Goal: Information Seeking & Learning: Find specific fact

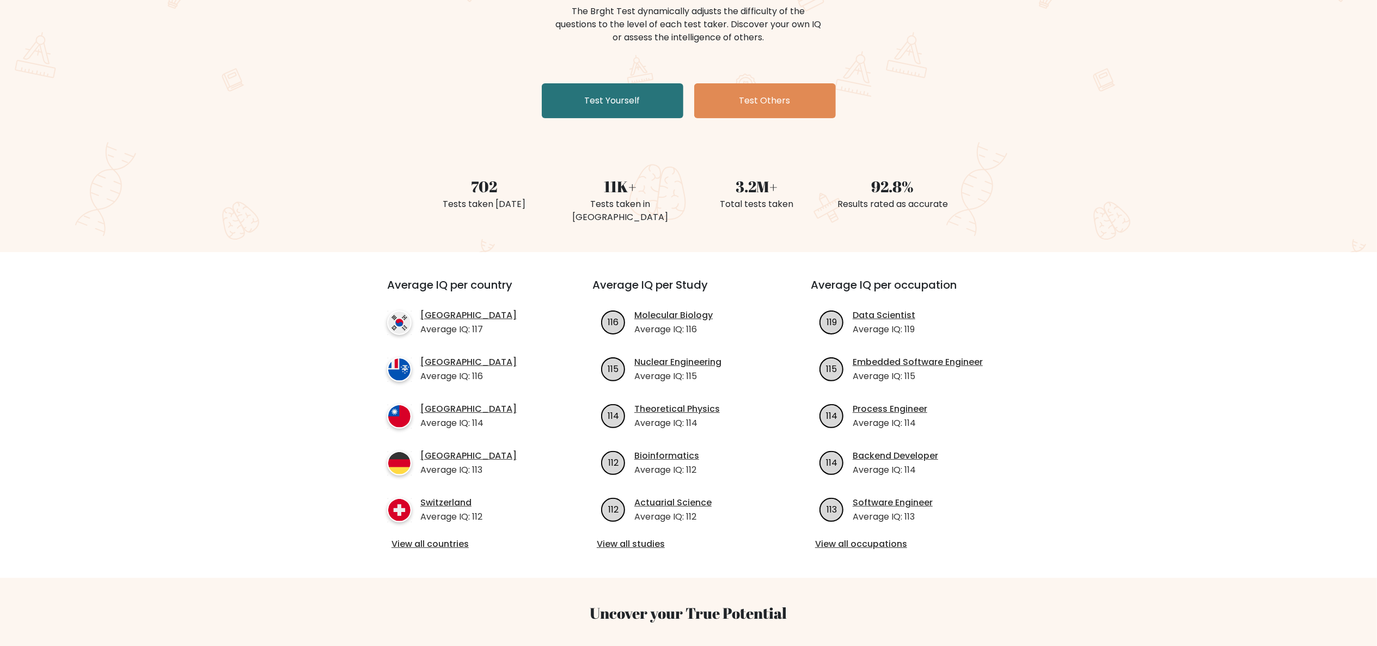
scroll to position [327, 0]
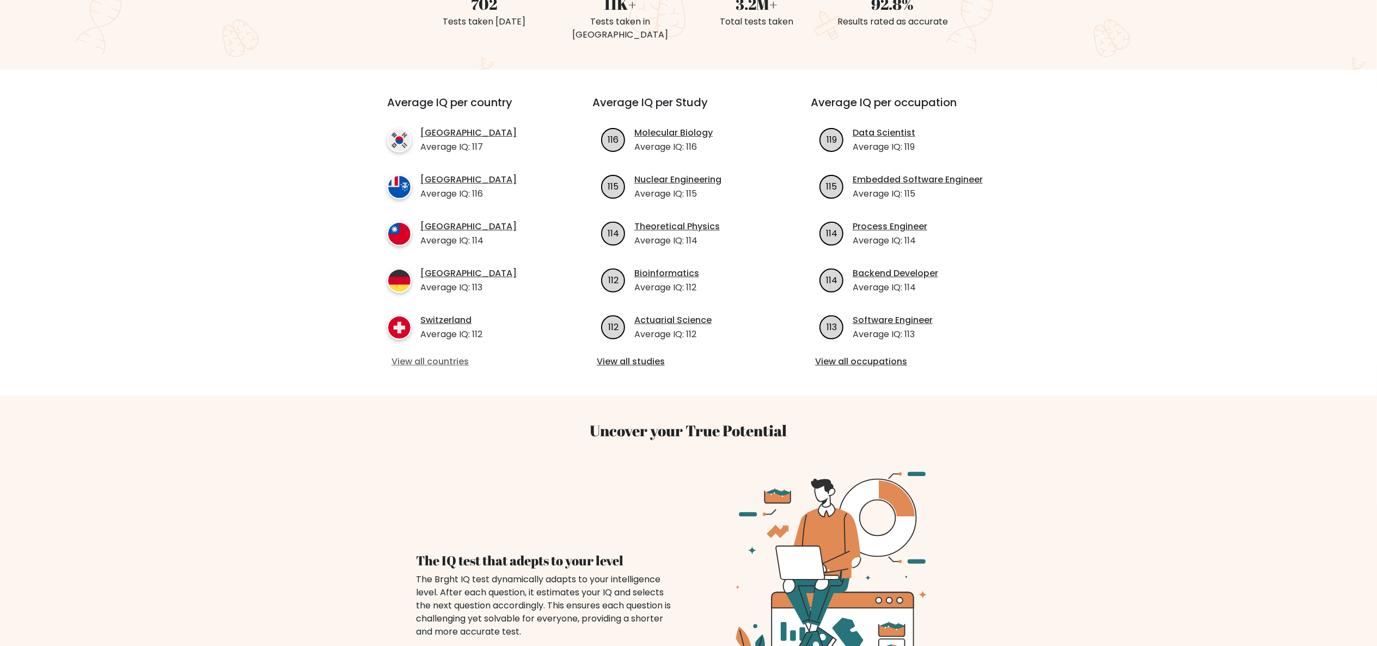
click at [458, 355] on link "View all countries" at bounding box center [470, 361] width 157 height 13
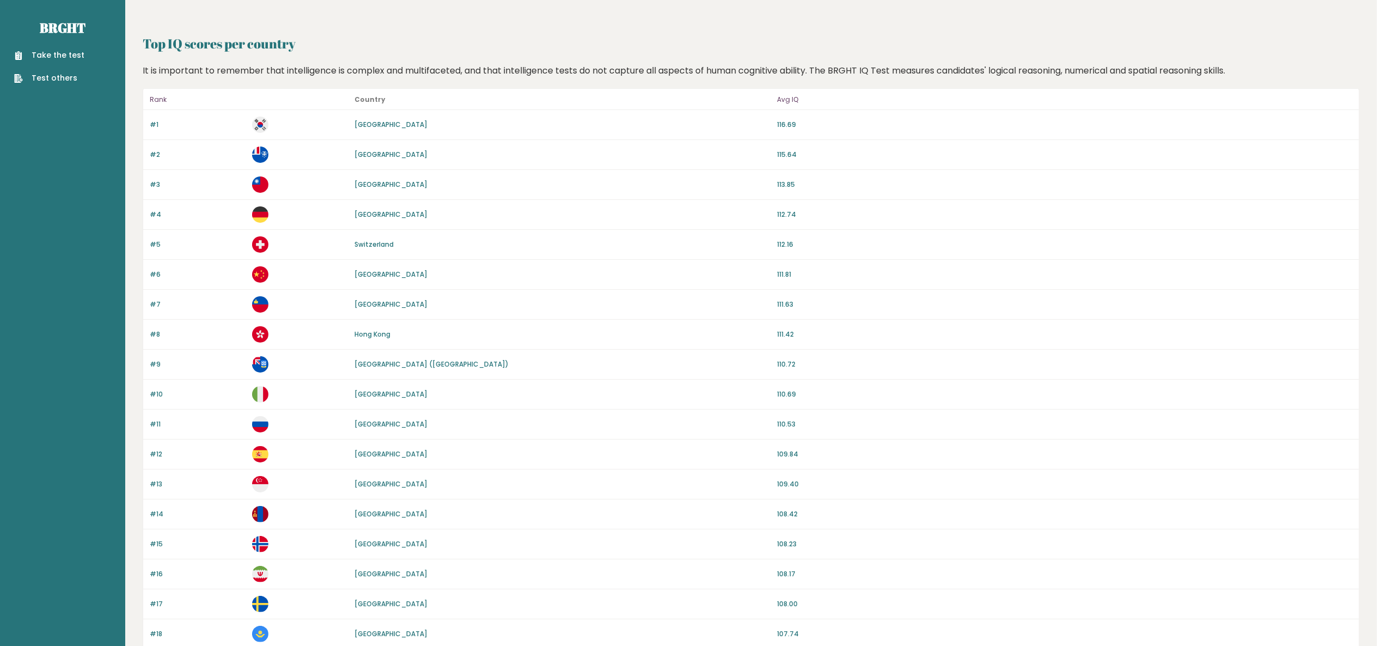
click at [364, 398] on link "[GEOGRAPHIC_DATA]" at bounding box center [391, 393] width 73 height 9
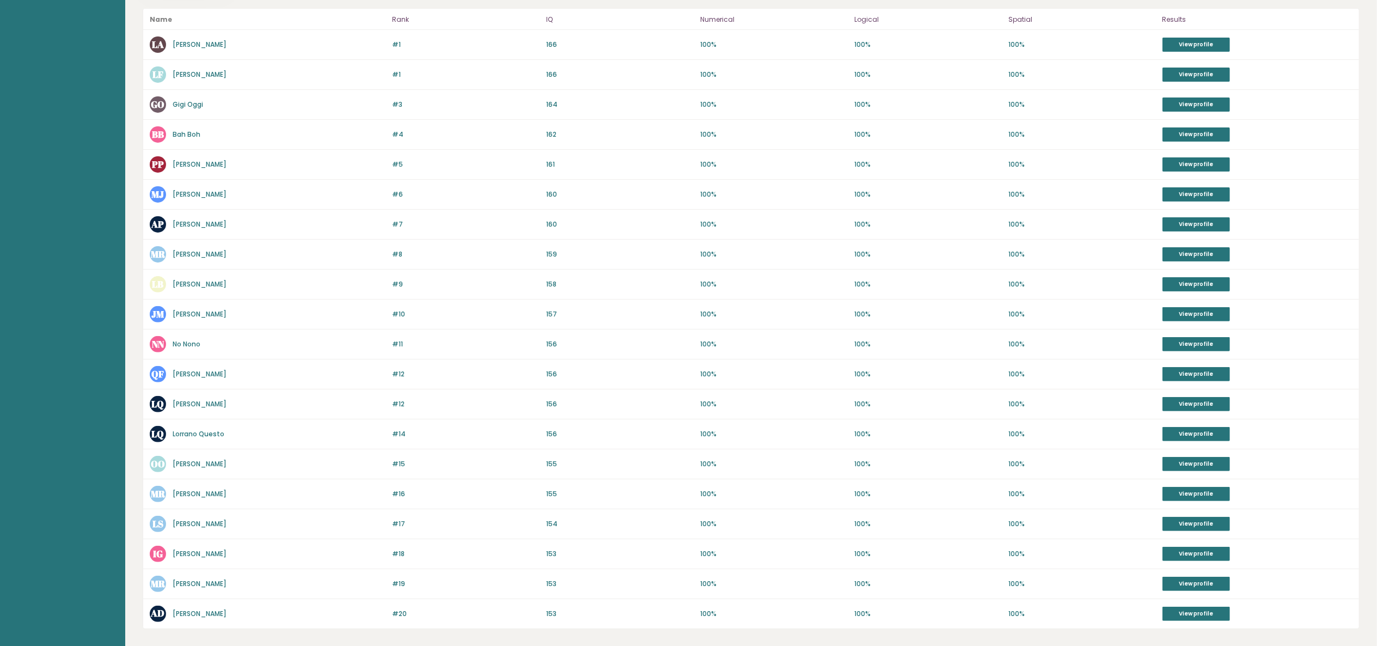
scroll to position [284, 0]
